Goal: Transaction & Acquisition: Purchase product/service

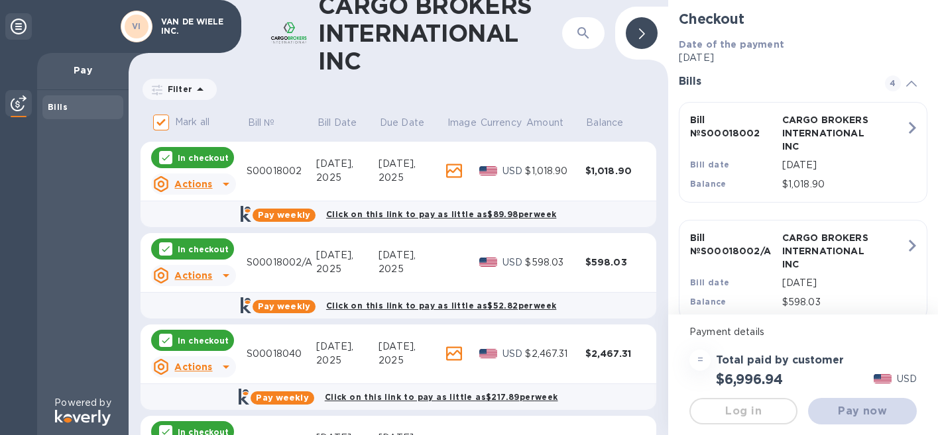
checkbox input "false"
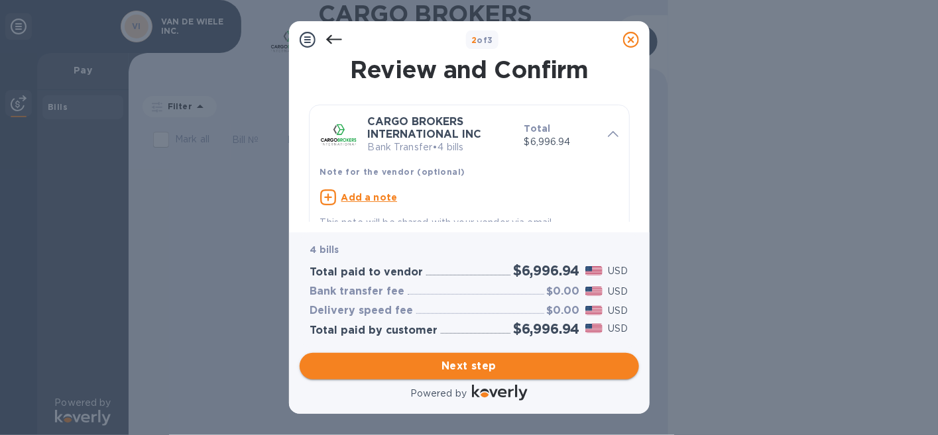
click at [448, 367] on span "Next step" at bounding box center [469, 367] width 318 height 16
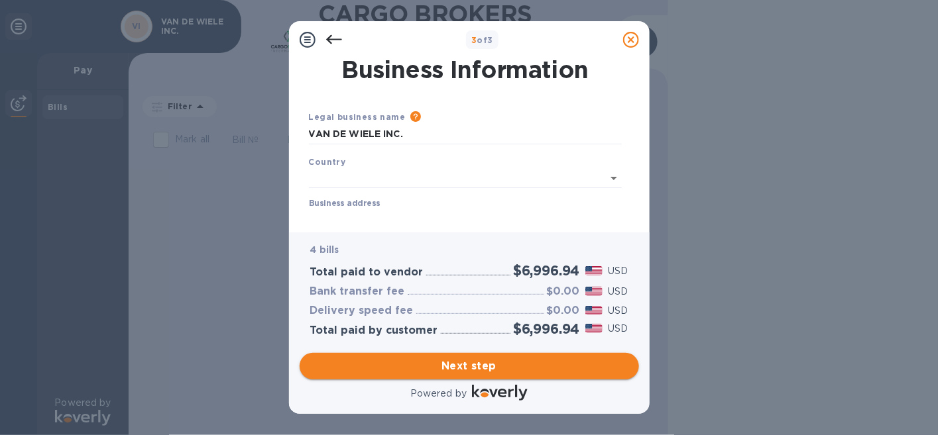
type input "[GEOGRAPHIC_DATA]"
click at [358, 210] on input "Business address" at bounding box center [465, 217] width 313 height 20
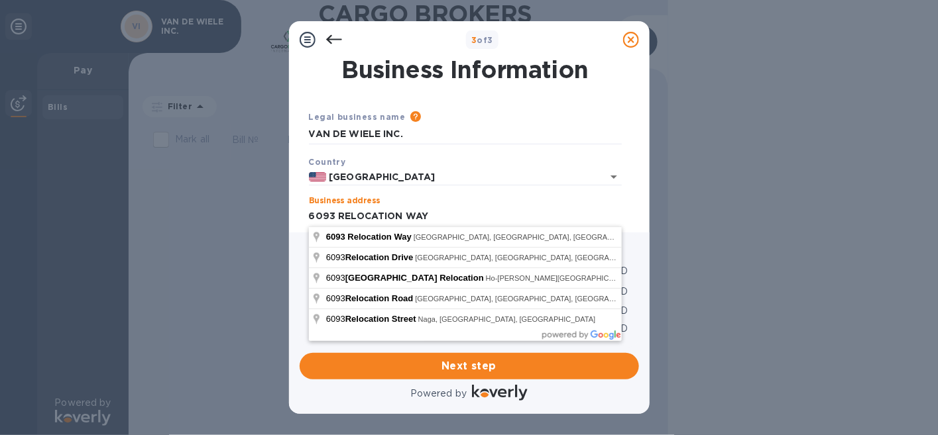
type input "6093 RELOCATION WAY"
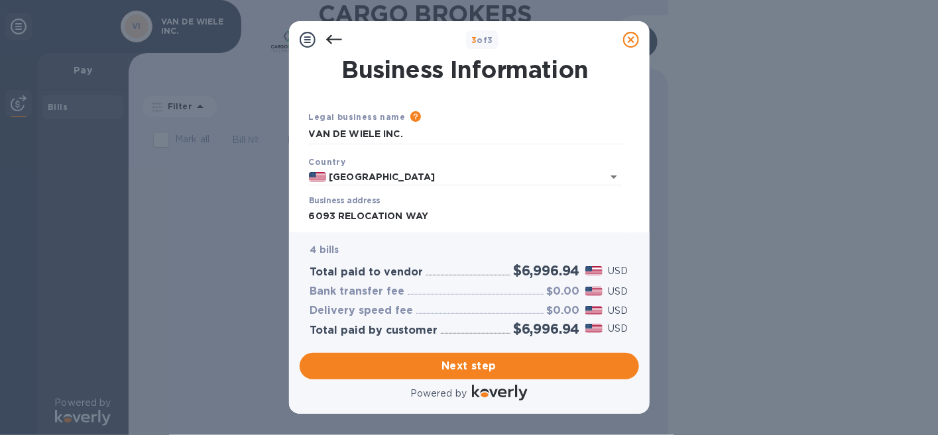
scroll to position [121, 0]
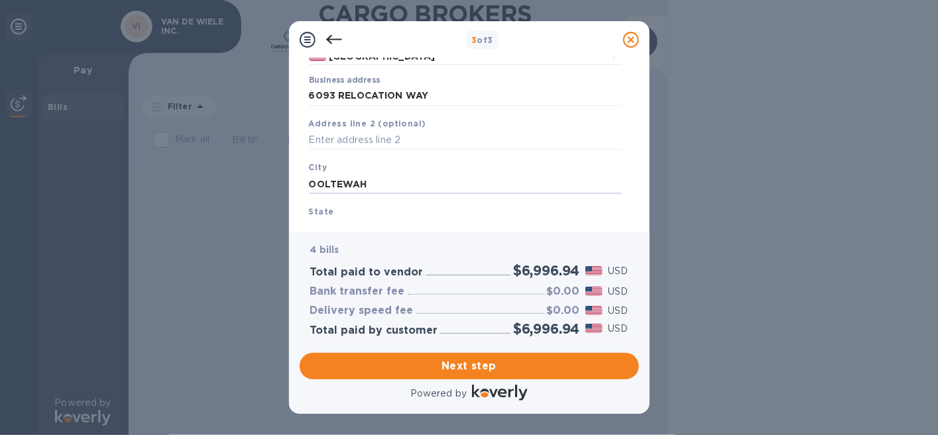
type input "OOLTEWAH"
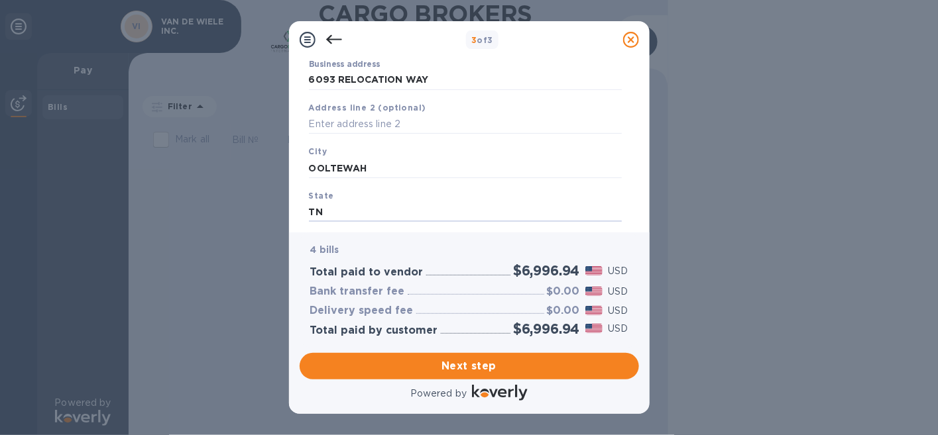
type input "TN"
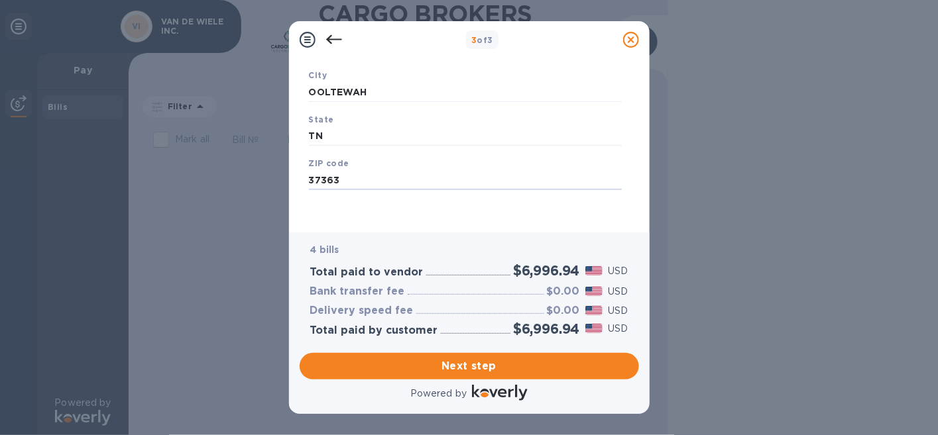
type input "37363"
click at [443, 367] on span "Next step" at bounding box center [469, 367] width 318 height 16
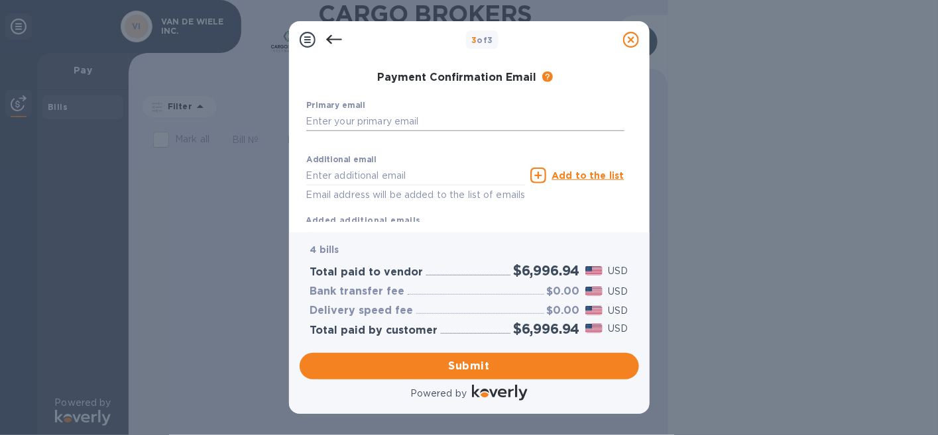
click at [377, 118] on input "text" at bounding box center [465, 121] width 318 height 20
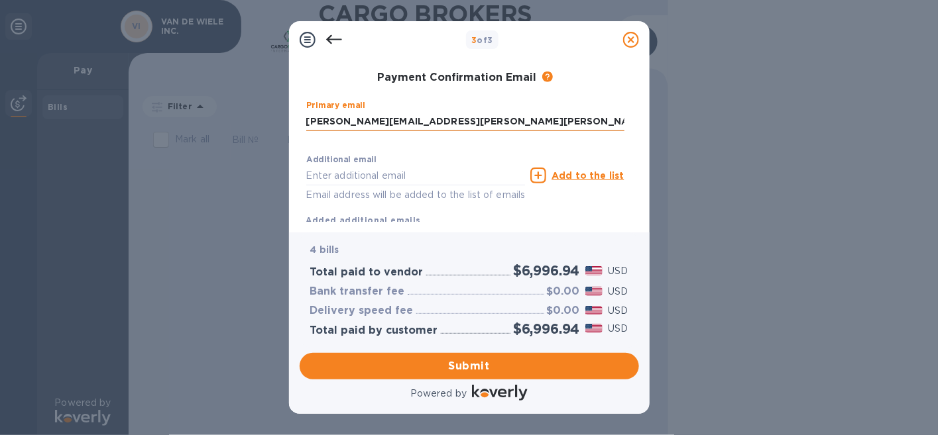
type input "[PERSON_NAME][EMAIL_ADDRESS][PERSON_NAME][PERSON_NAME][DOMAIN_NAME]"
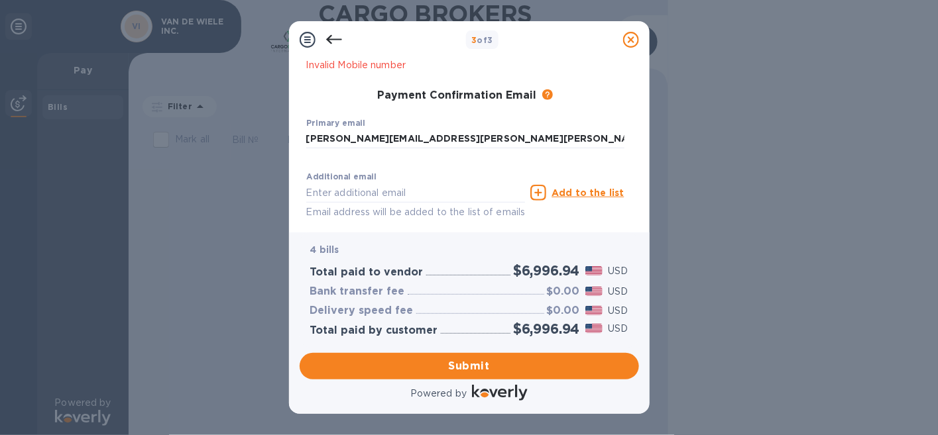
scroll to position [292, 0]
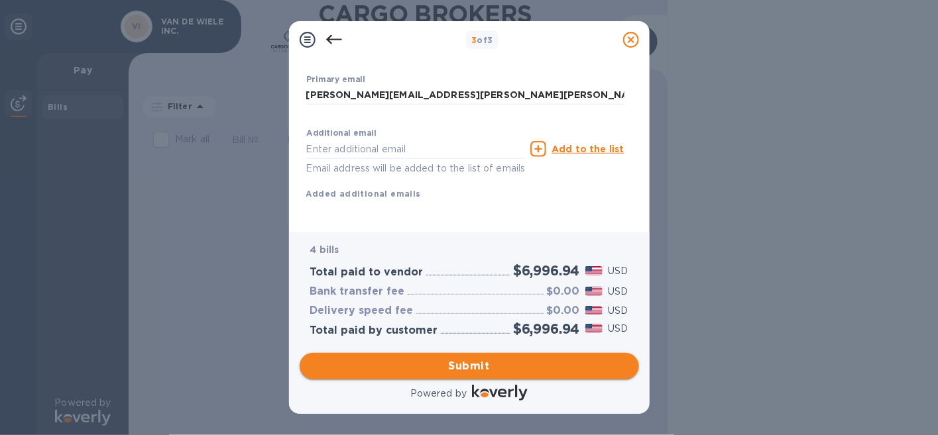
click at [453, 369] on span "Submit" at bounding box center [469, 367] width 318 height 16
click at [435, 365] on span "Submit" at bounding box center [469, 367] width 318 height 16
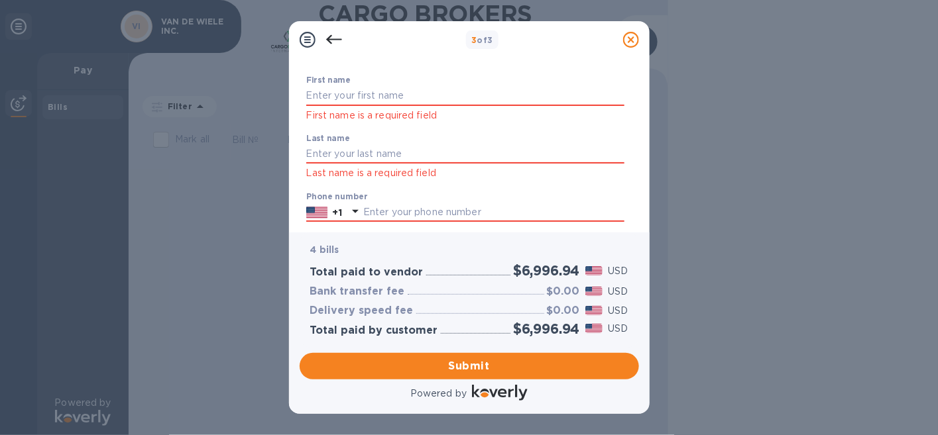
scroll to position [18, 0]
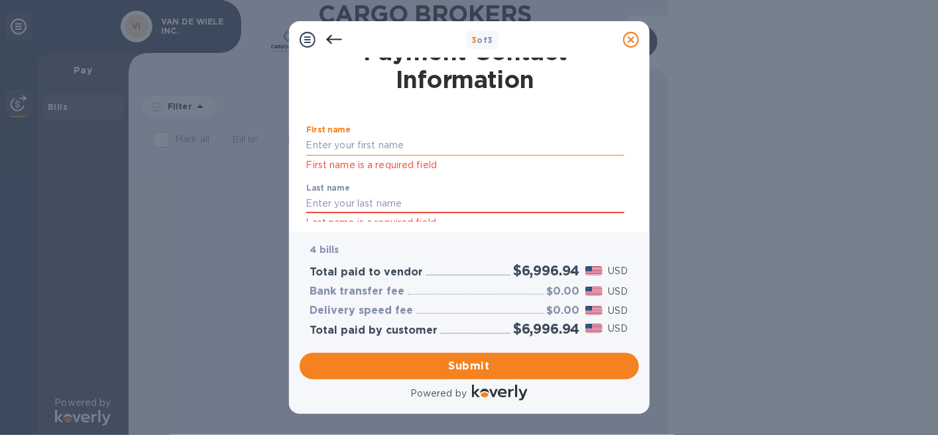
click at [386, 142] on input "text" at bounding box center [465, 146] width 318 height 20
type input "[PERSON_NAME]"
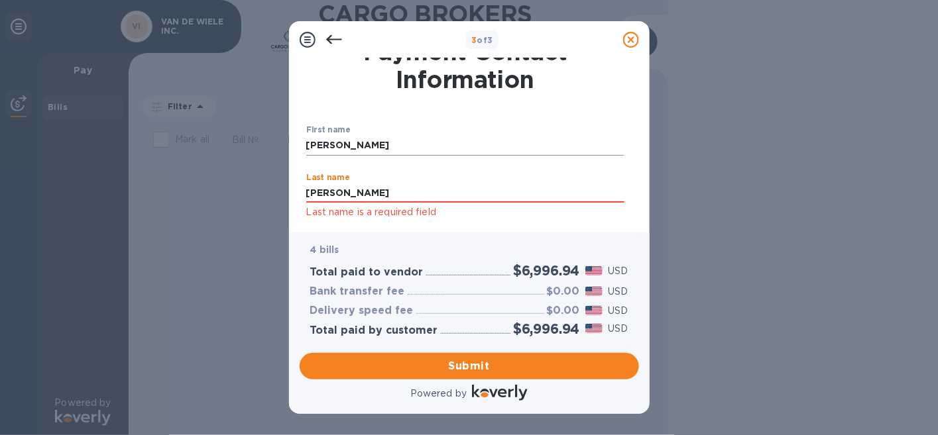
type input "[PERSON_NAME]"
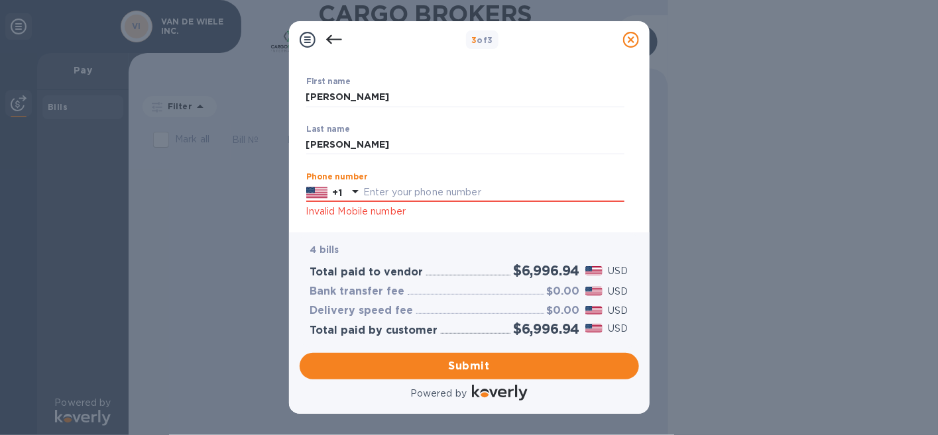
scroll to position [133, 0]
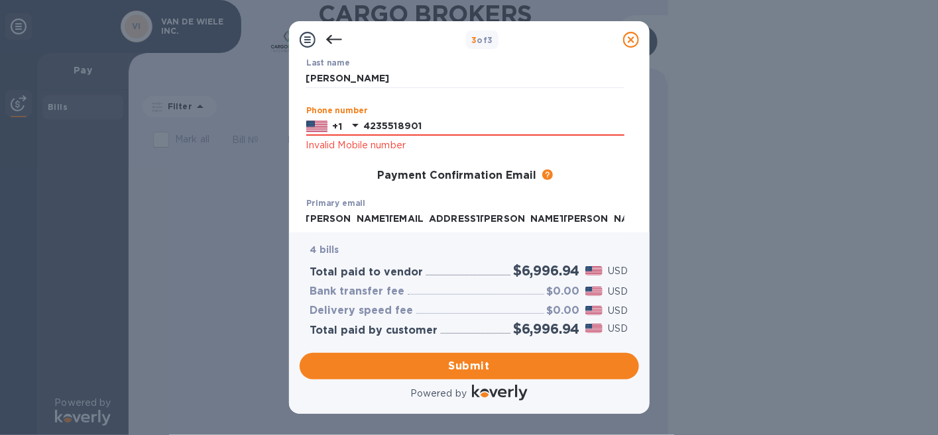
type input "4235518901"
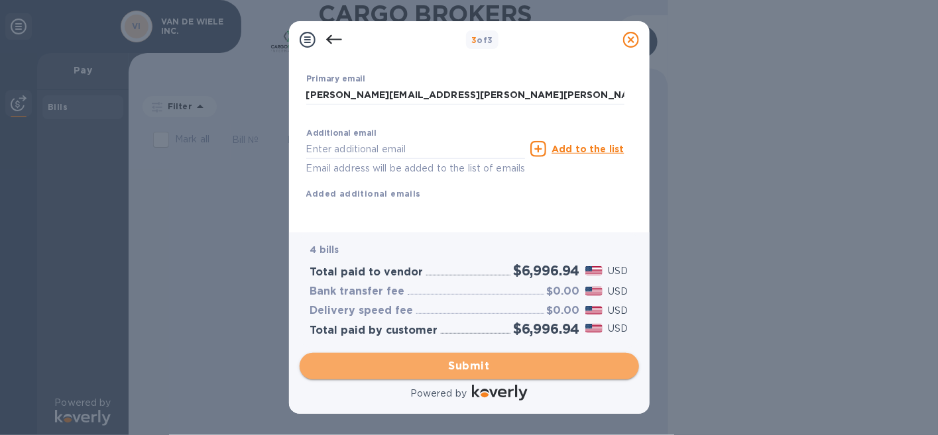
scroll to position [253, 0]
click at [449, 363] on span "Submit" at bounding box center [469, 367] width 318 height 16
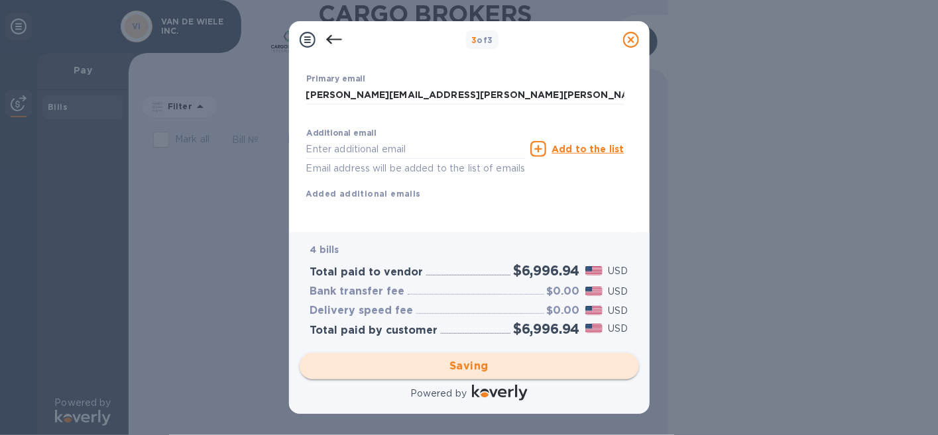
scroll to position [12, 0]
